Goal: Information Seeking & Learning: Learn about a topic

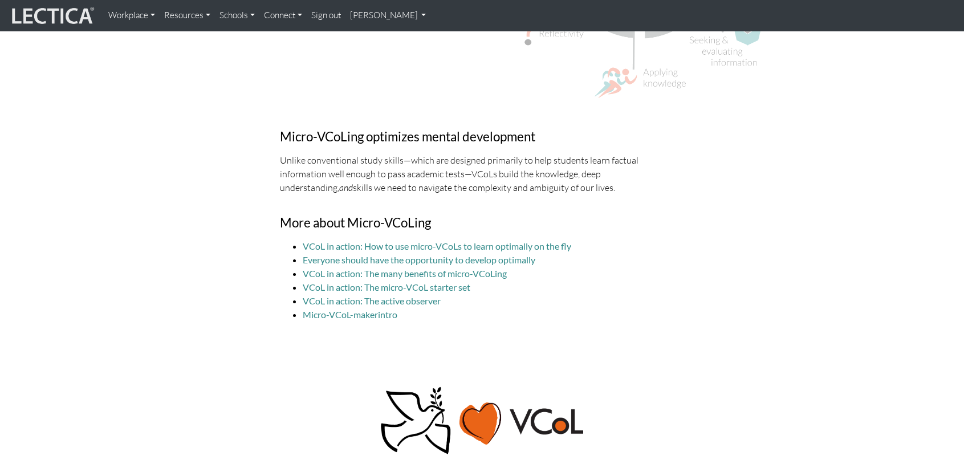
scroll to position [3362, 0]
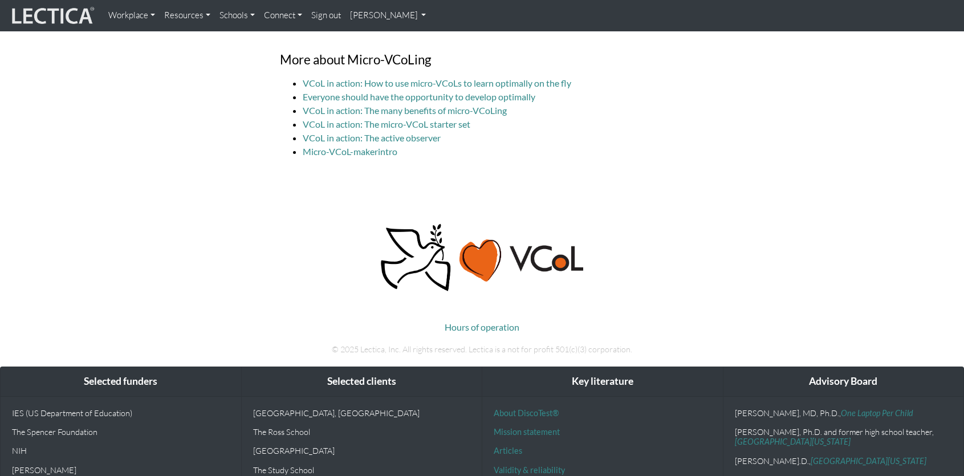
click at [195, 19] on link "Resources" at bounding box center [187, 16] width 55 height 22
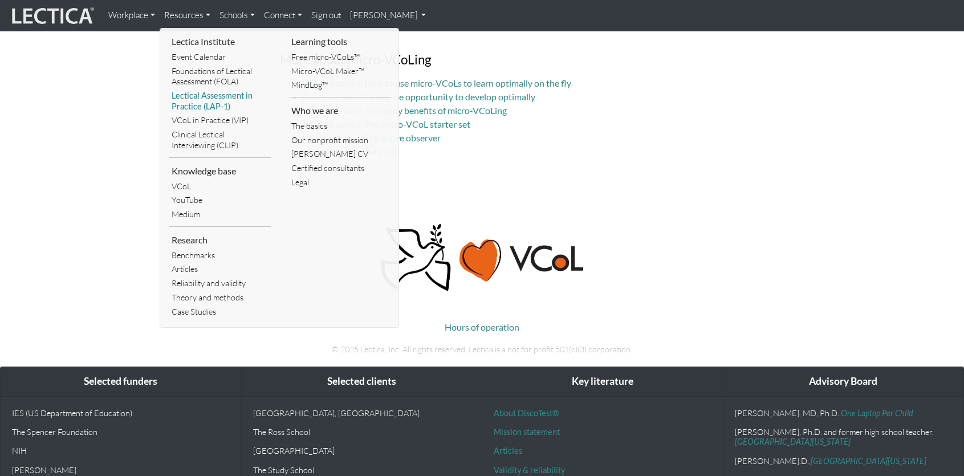
click at [187, 103] on link "Lectical Assessment in Practice (LAP-1)" at bounding box center [220, 101] width 103 height 25
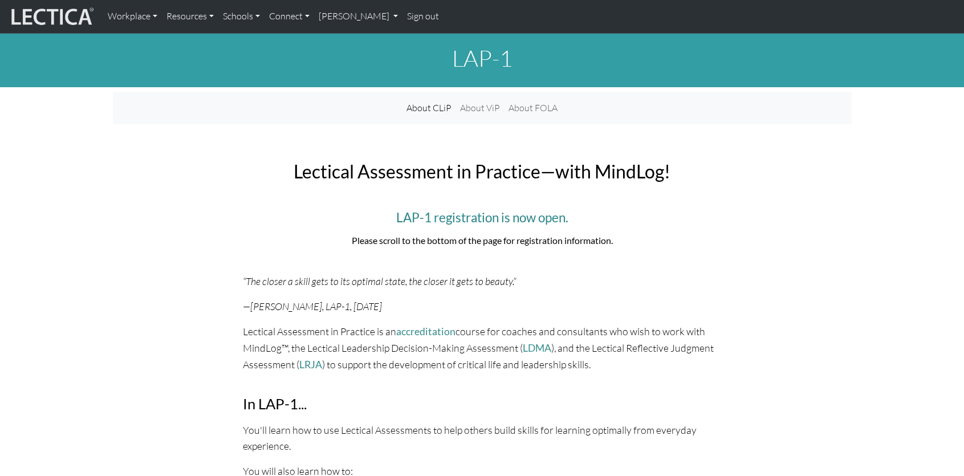
click at [66, 15] on img at bounding box center [51, 17] width 85 height 22
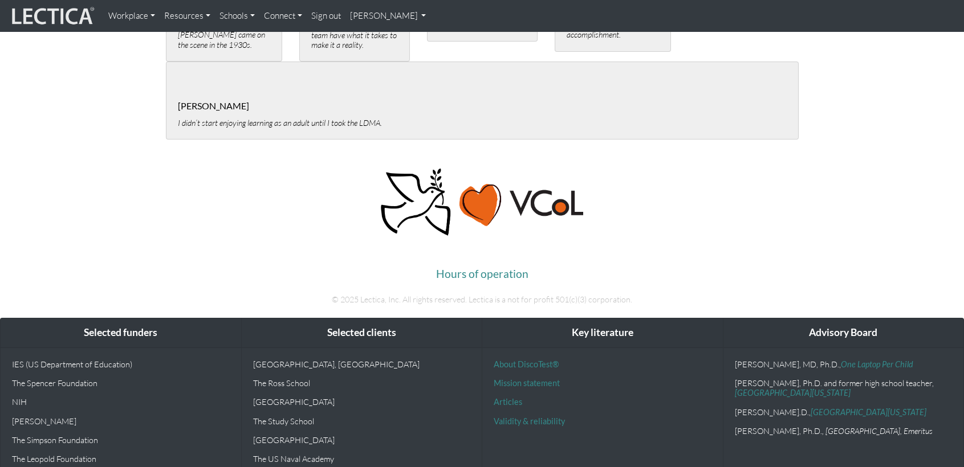
scroll to position [2450, 0]
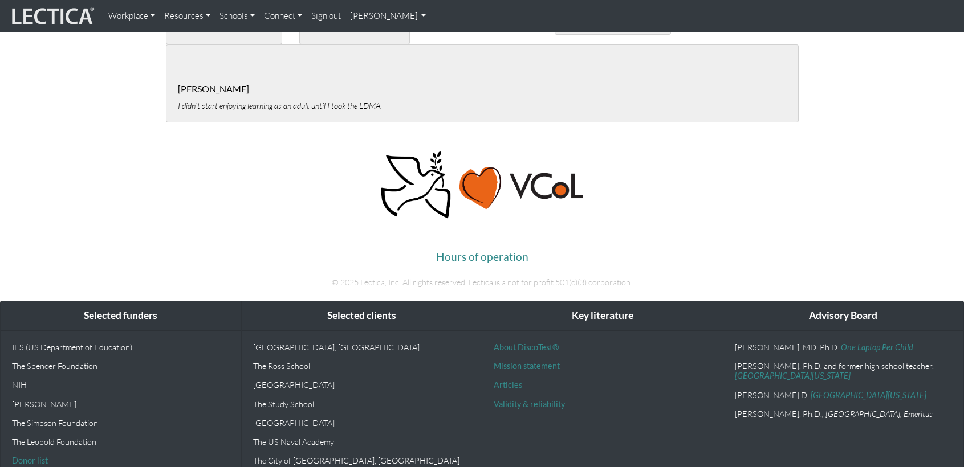
click at [508, 340] on div "About DiscoTest® Mission statement Articles Validity & reliability" at bounding box center [602, 418] width 240 height 174
click at [507, 380] on link "Articles" at bounding box center [507, 385] width 28 height 10
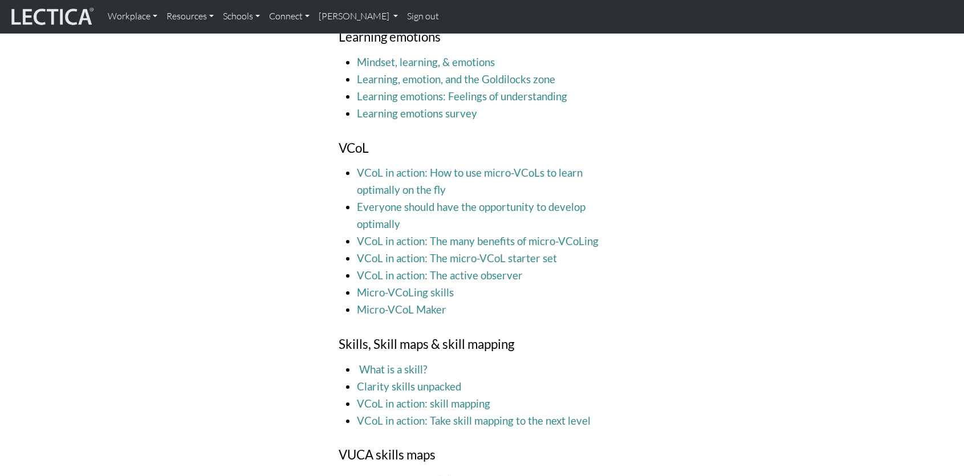
scroll to position [1824, 0]
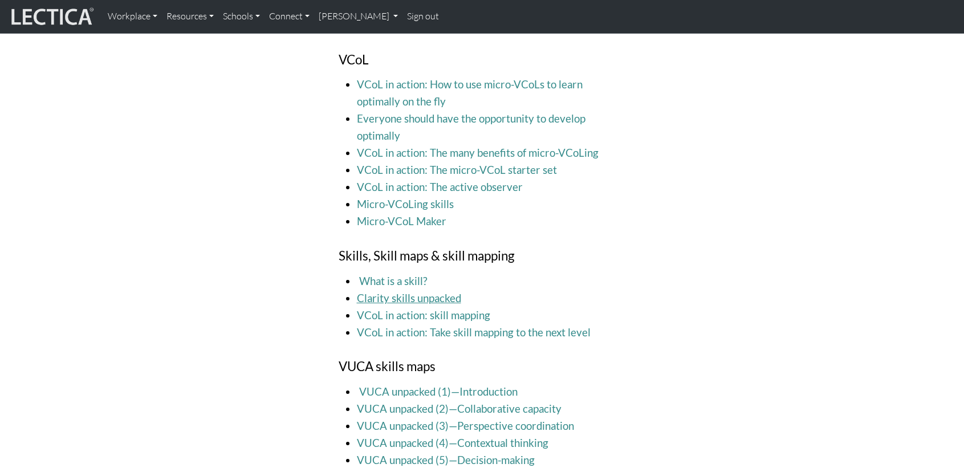
click at [406, 292] on link "Clarity skills unpacked" at bounding box center [409, 298] width 104 height 13
